Goal: Navigation & Orientation: Find specific page/section

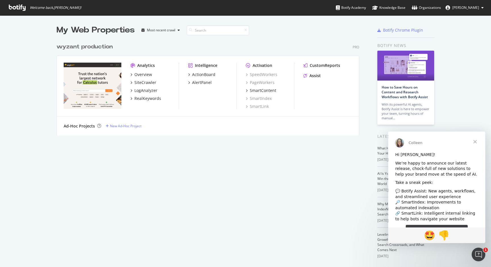
scroll to position [262, 483]
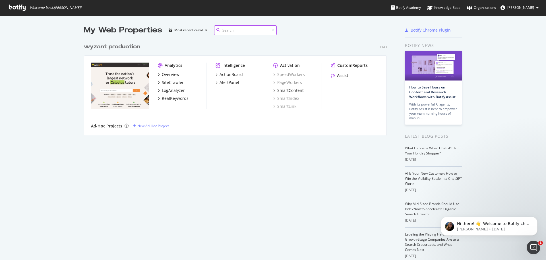
scroll to position [256, 537]
